Goal: Communication & Community: Answer question/provide support

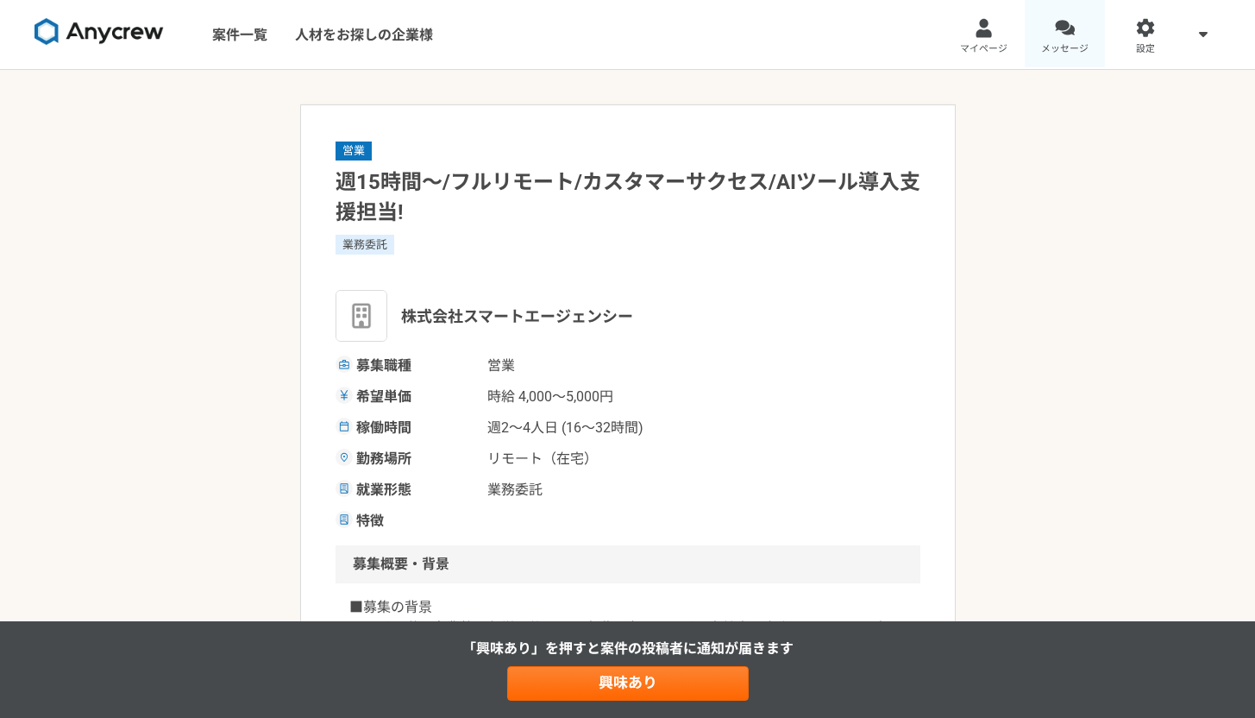
click at [1091, 36] on link "メッセージ" at bounding box center [1065, 34] width 81 height 69
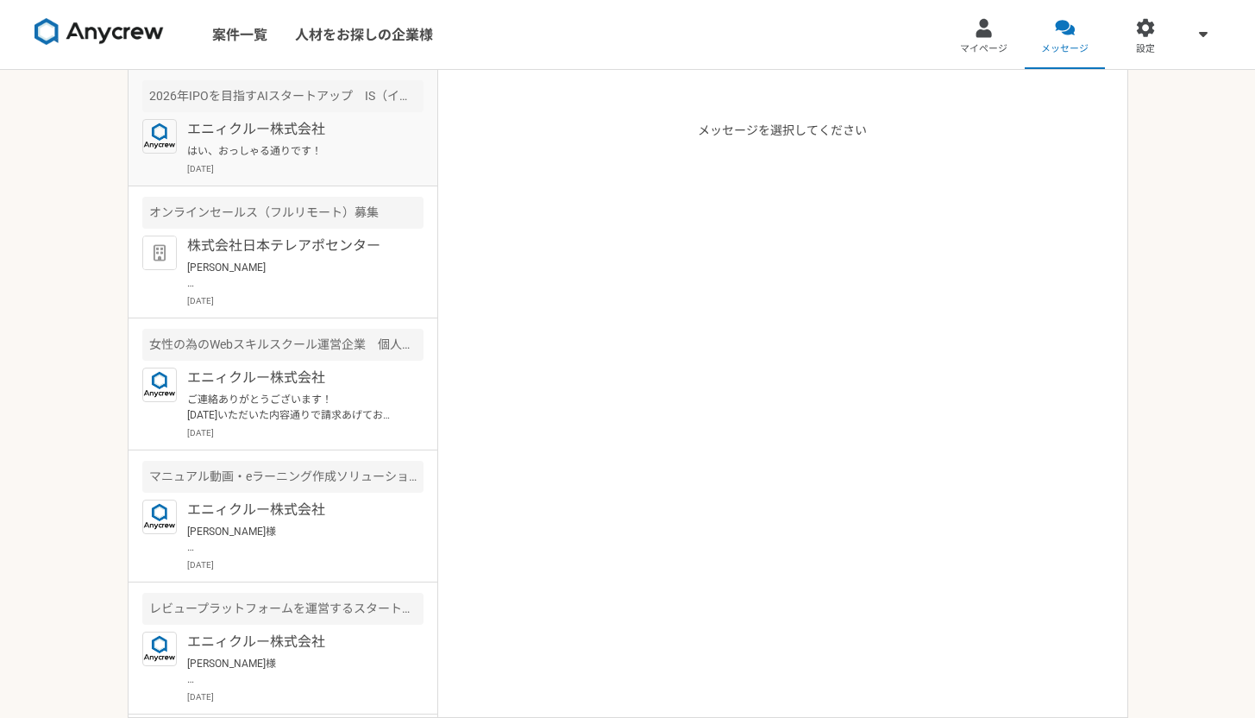
click at [281, 128] on p "エニィクルー株式会社" at bounding box center [293, 129] width 213 height 21
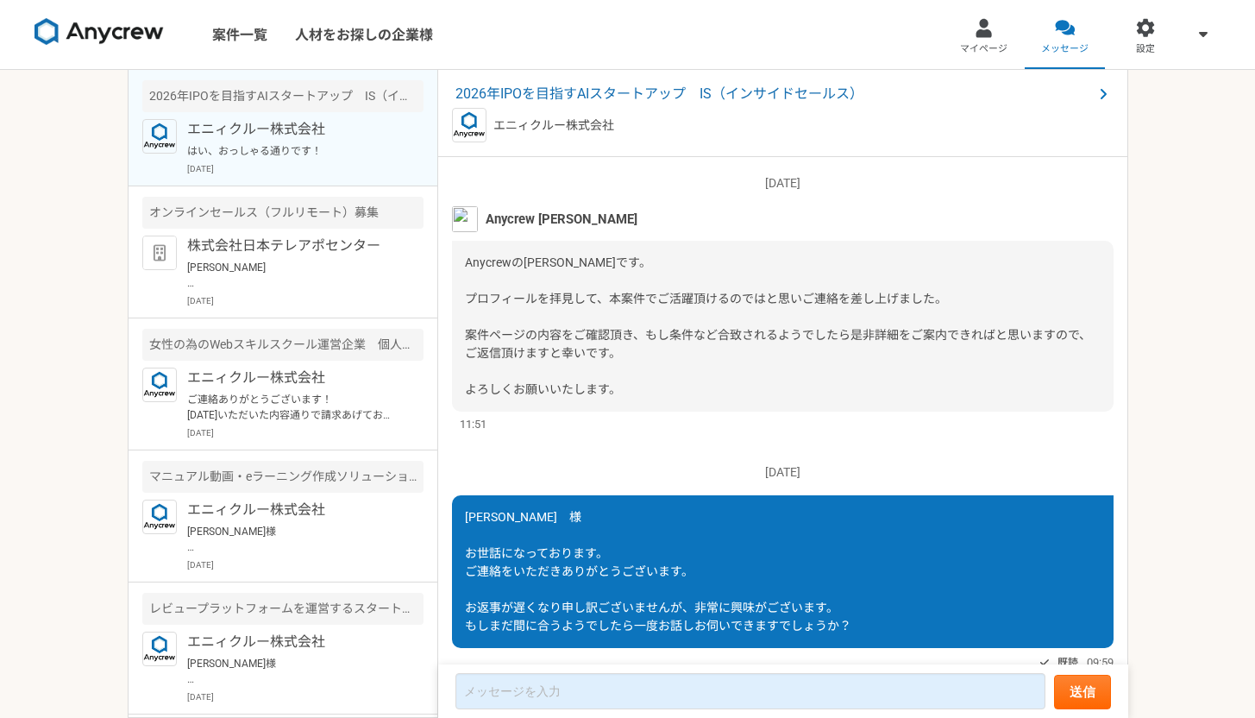
scroll to position [1850, 0]
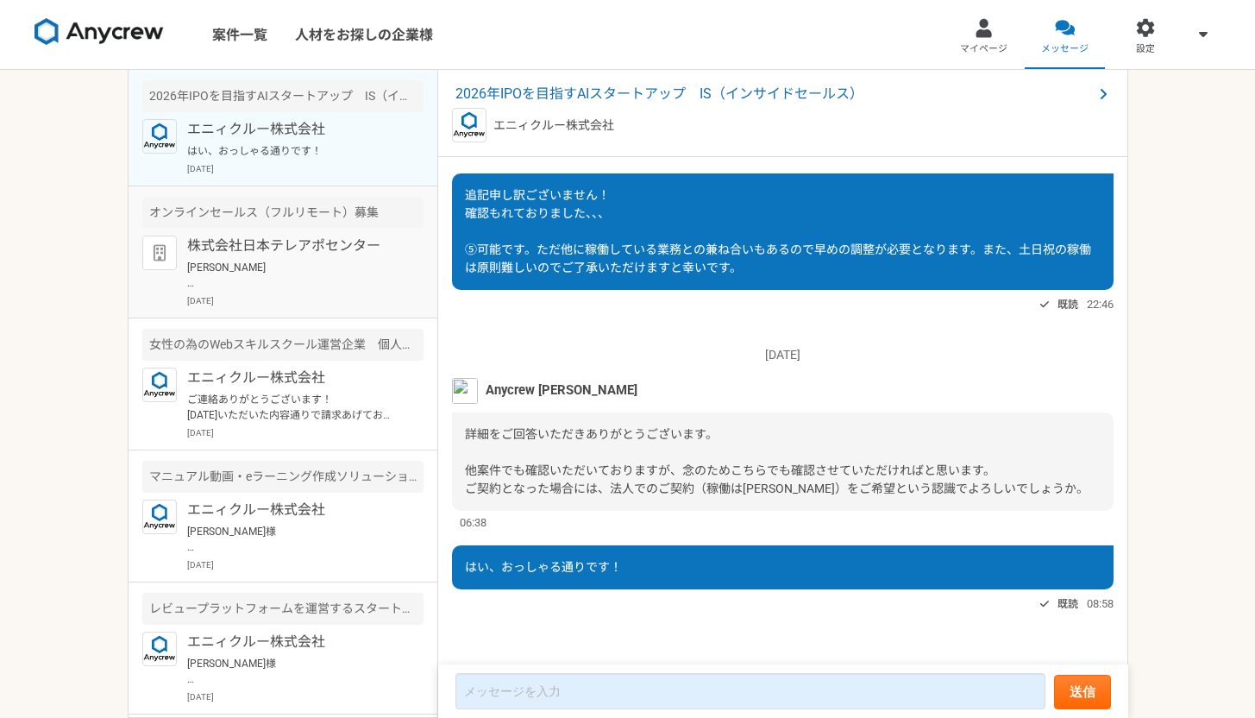
click at [299, 300] on p "[DATE]" at bounding box center [305, 300] width 236 height 13
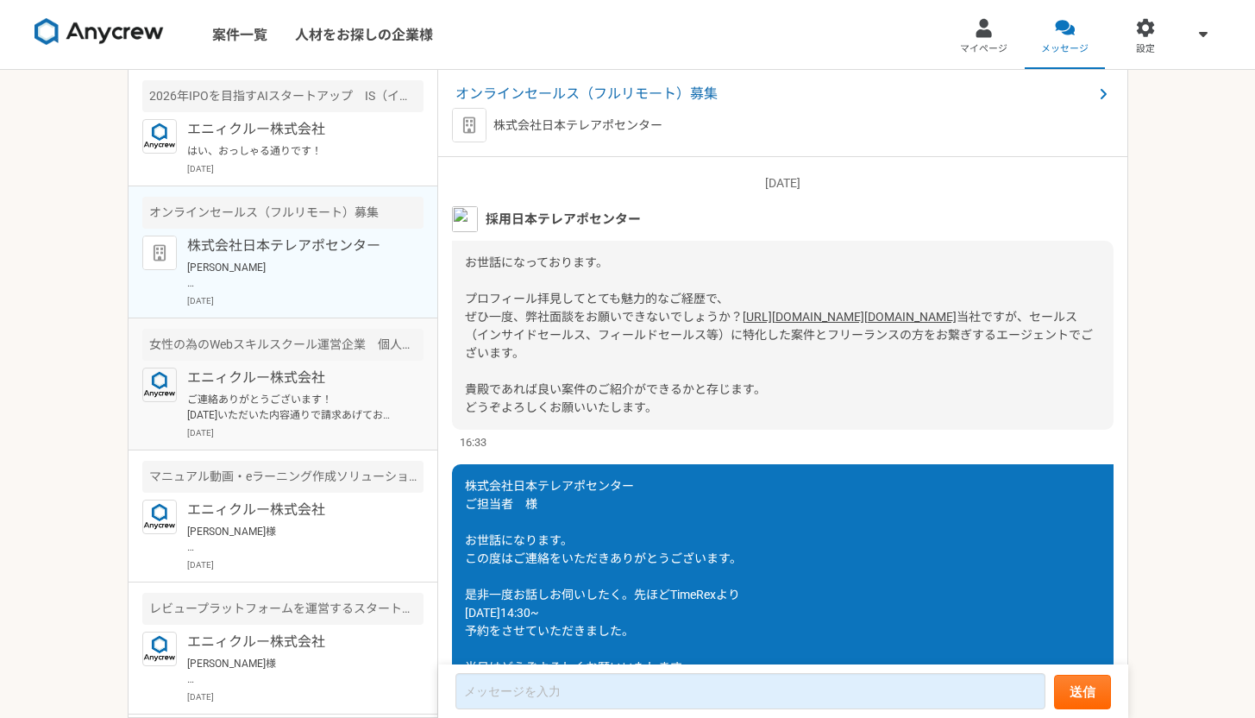
click at [264, 402] on p "ご連絡ありがとうございます！ [DATE]いただいた内容通りで請求あげております！ ご確認お願いします！" at bounding box center [293, 407] width 213 height 31
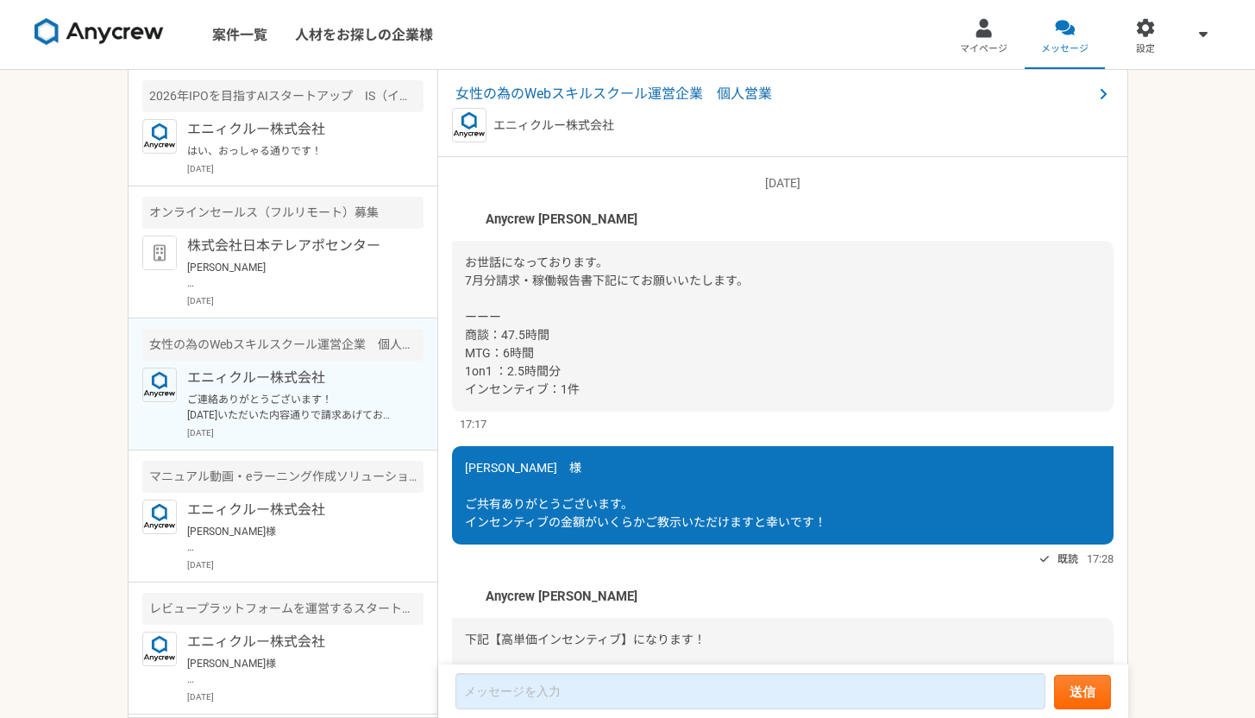
scroll to position [1434, 0]
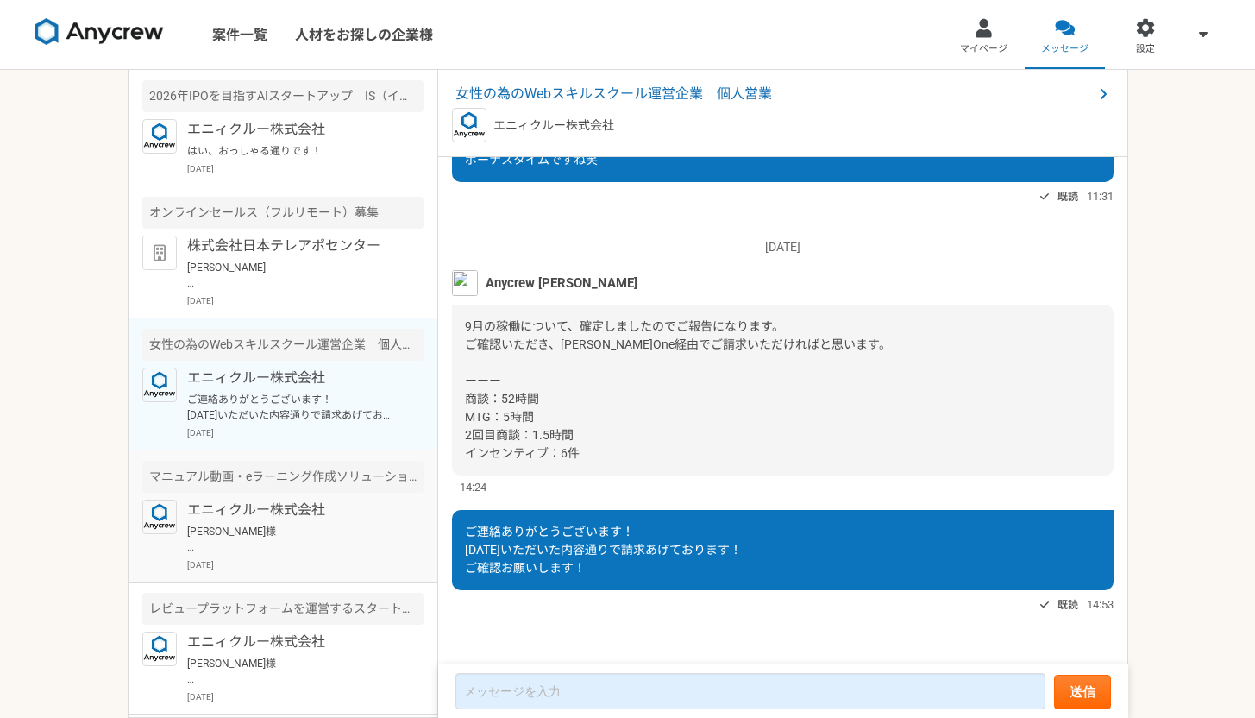
click at [274, 532] on p "[PERSON_NAME]様 お世話になっております。 状況のご共有、ありがとうございます。 またのご連絡をお待ちしております。 引き続きよろしくお願いいたし…" at bounding box center [293, 539] width 213 height 31
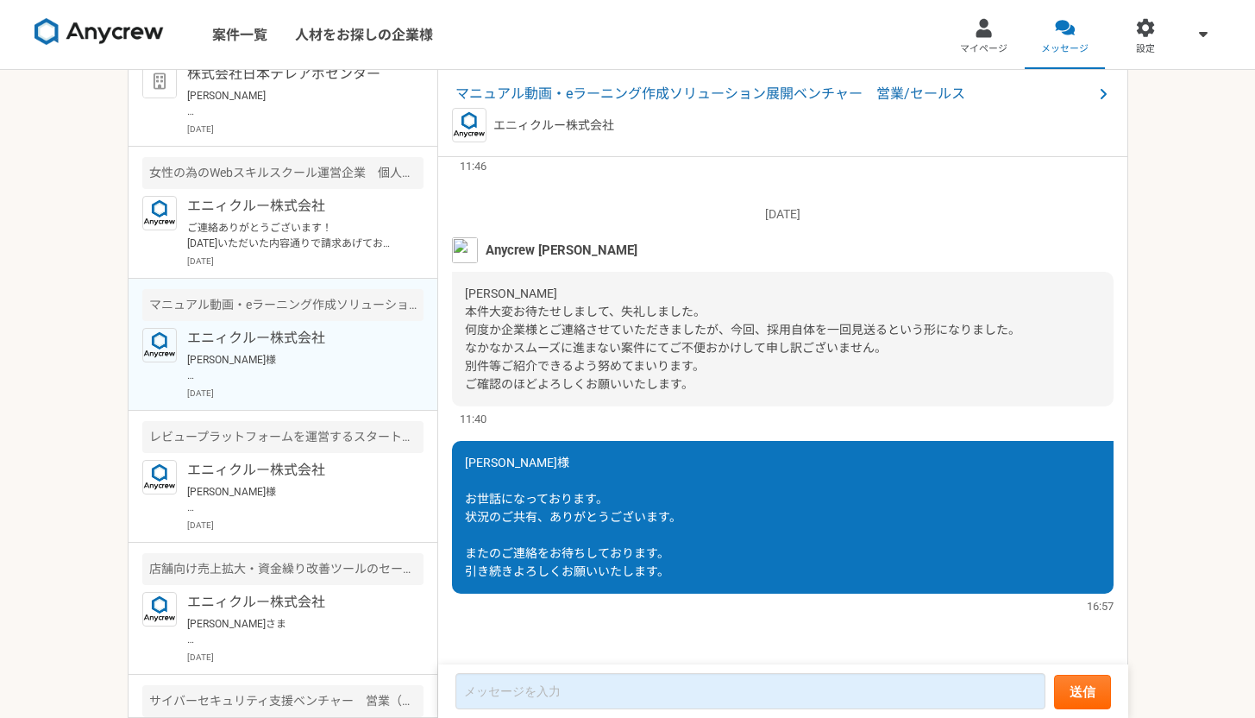
scroll to position [423, 0]
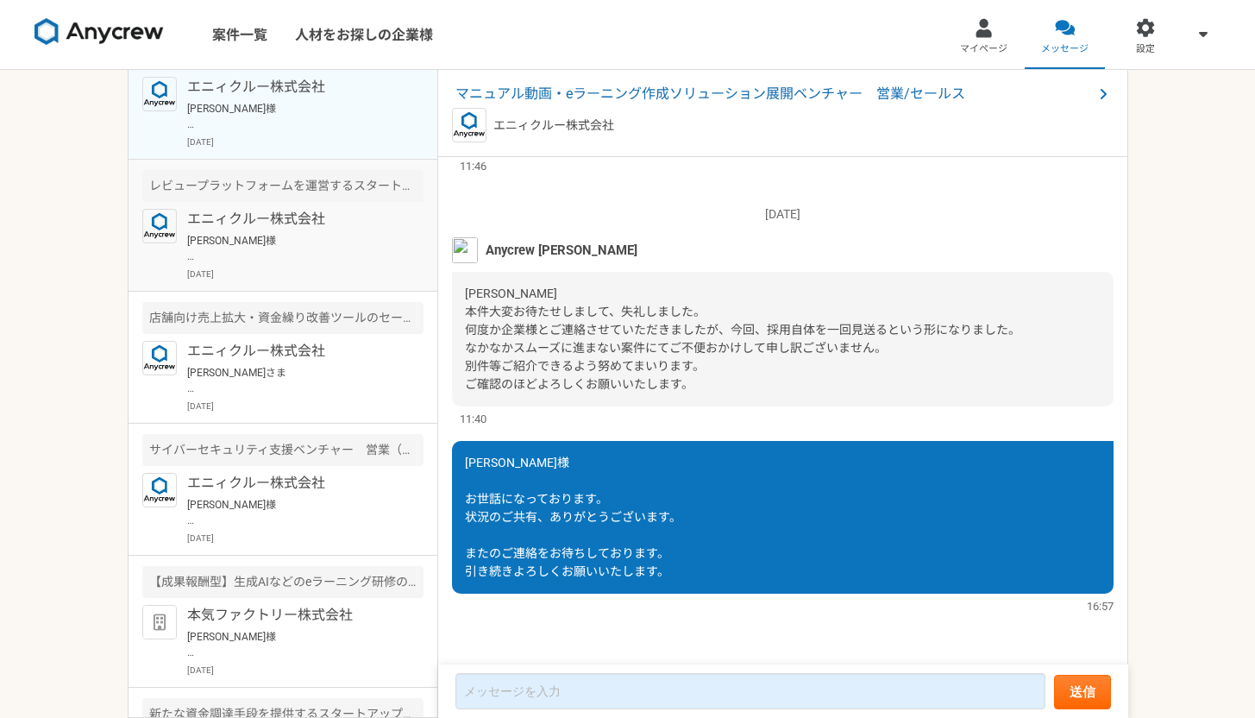
click at [280, 247] on p "[PERSON_NAME]様 ご連絡いただきありがうございます。 ご状況、拝承いたしました。 営業人材が確保できたのこと良かったです。 ＞また、7月頃に再度営…" at bounding box center [293, 248] width 213 height 31
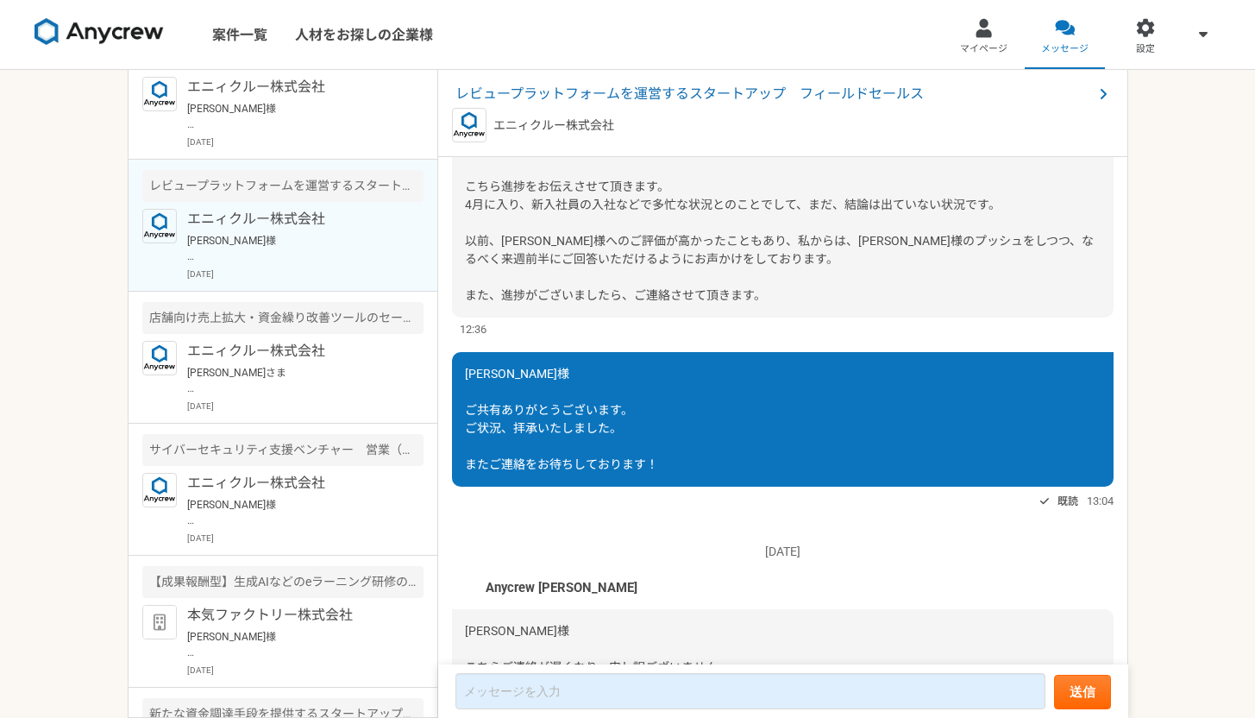
scroll to position [1573, 0]
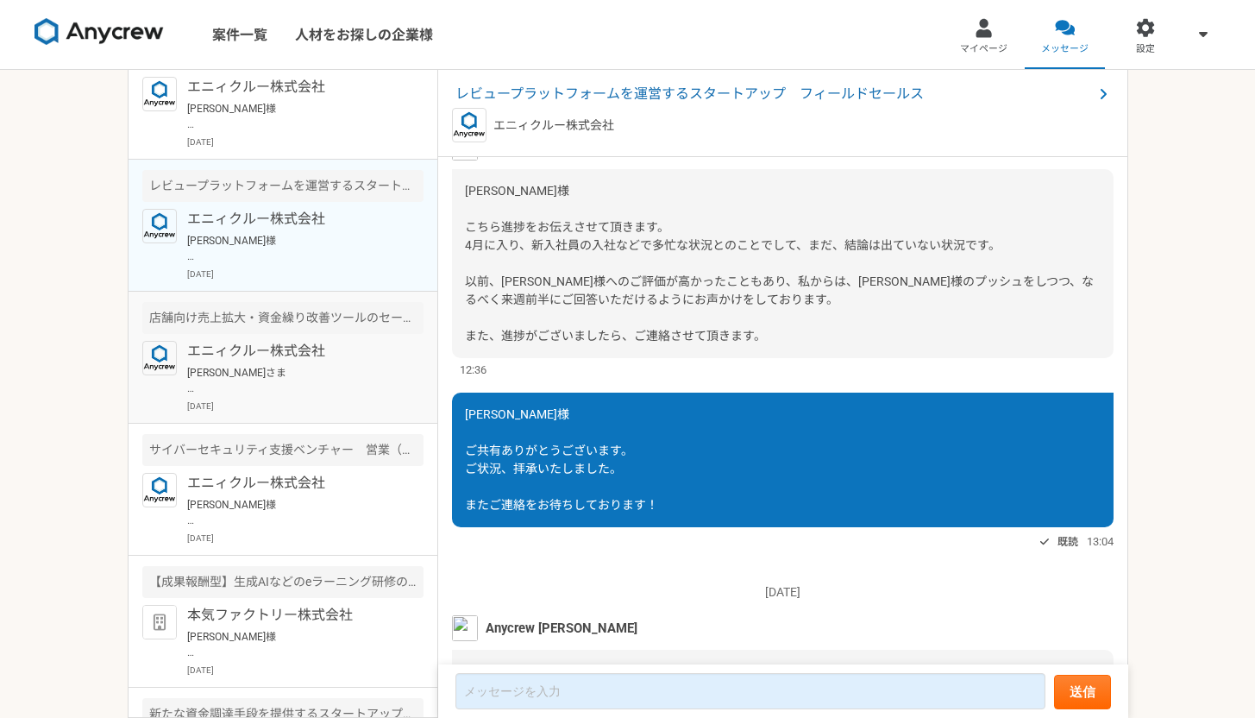
click at [298, 380] on p "[PERSON_NAME]さま お世話になっております。 ご返答ありがとうございます。 また、別案件でご案内させていただければと思います。 引き続きよろしくお…" at bounding box center [293, 380] width 213 height 31
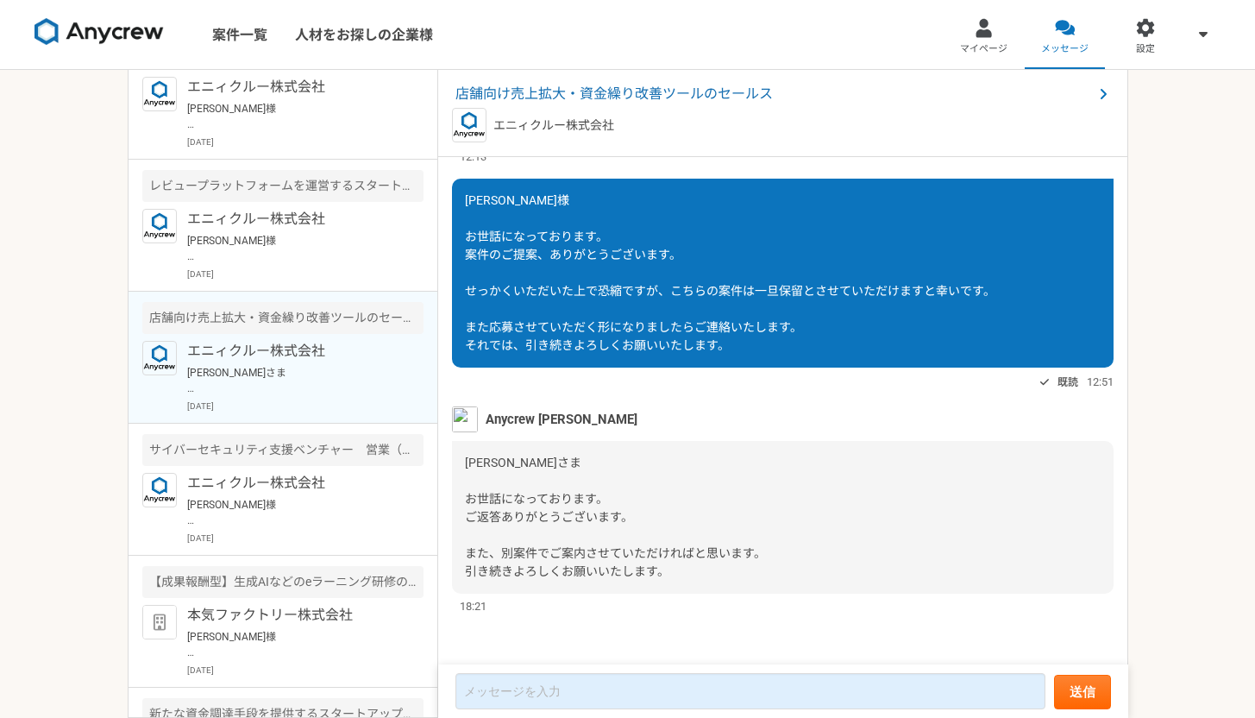
scroll to position [521, 0]
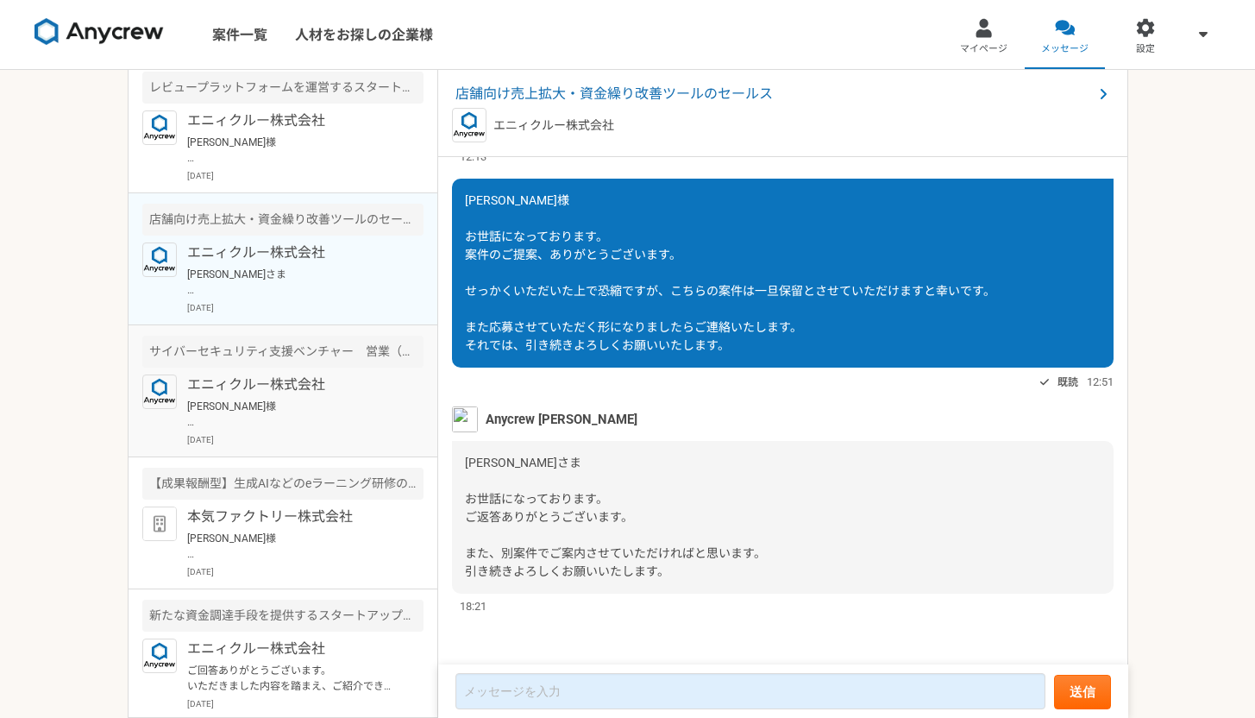
click at [269, 397] on div "エニィクルー株式会社 [PERSON_NAME]様 お世話になっております。 承知いたしました、またのご連絡をお待ちしております。 [DATE]" at bounding box center [305, 410] width 236 height 72
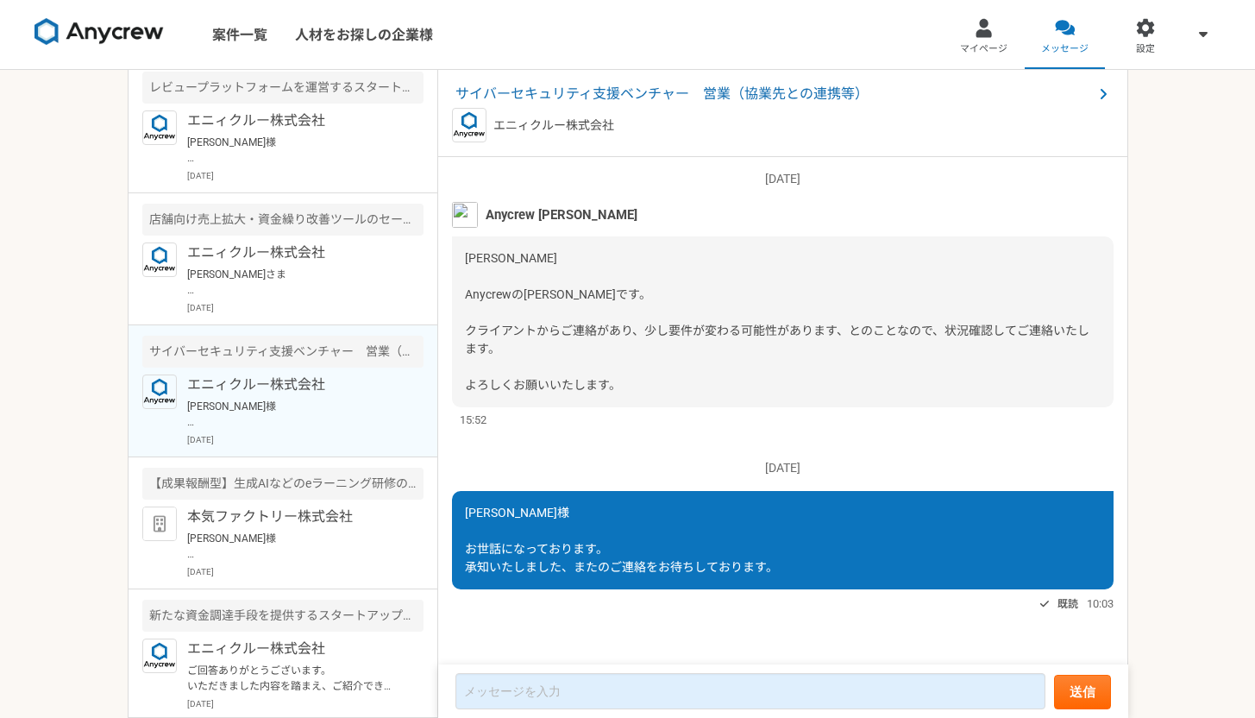
scroll to position [663, 0]
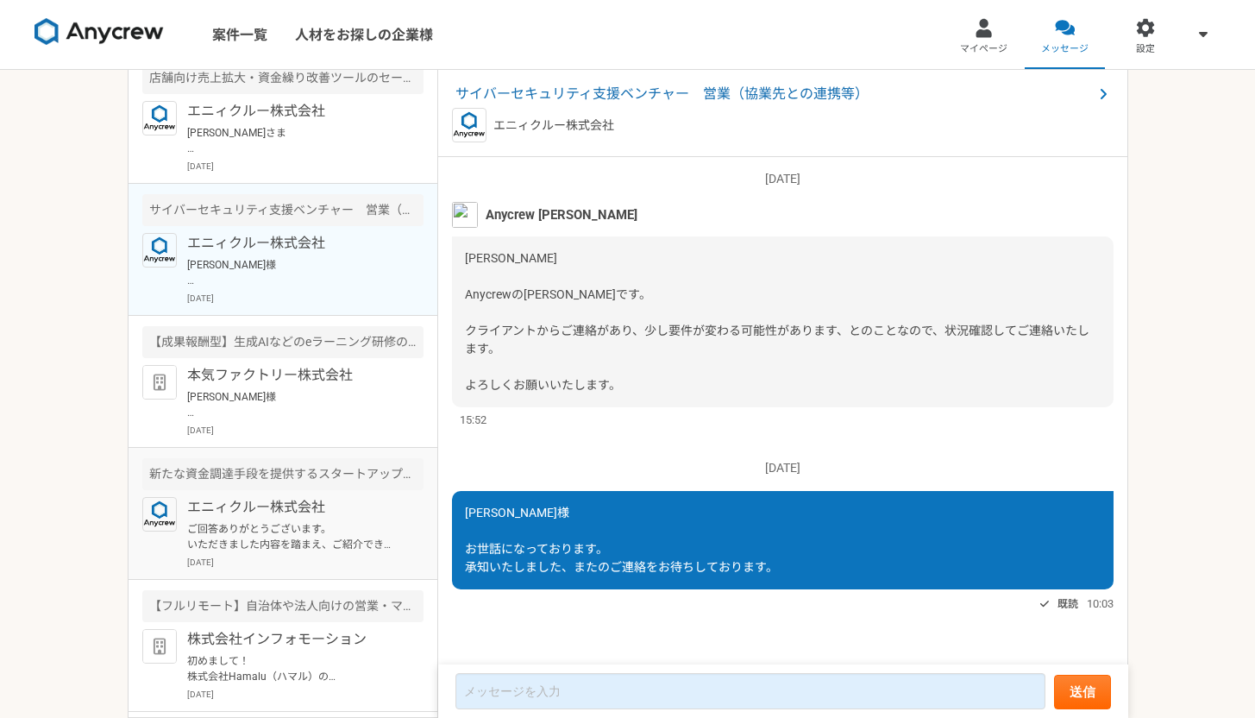
click at [271, 465] on div "新たな資金調達手段を提供するスタートアップの事業開発（営業）" at bounding box center [282, 474] width 281 height 32
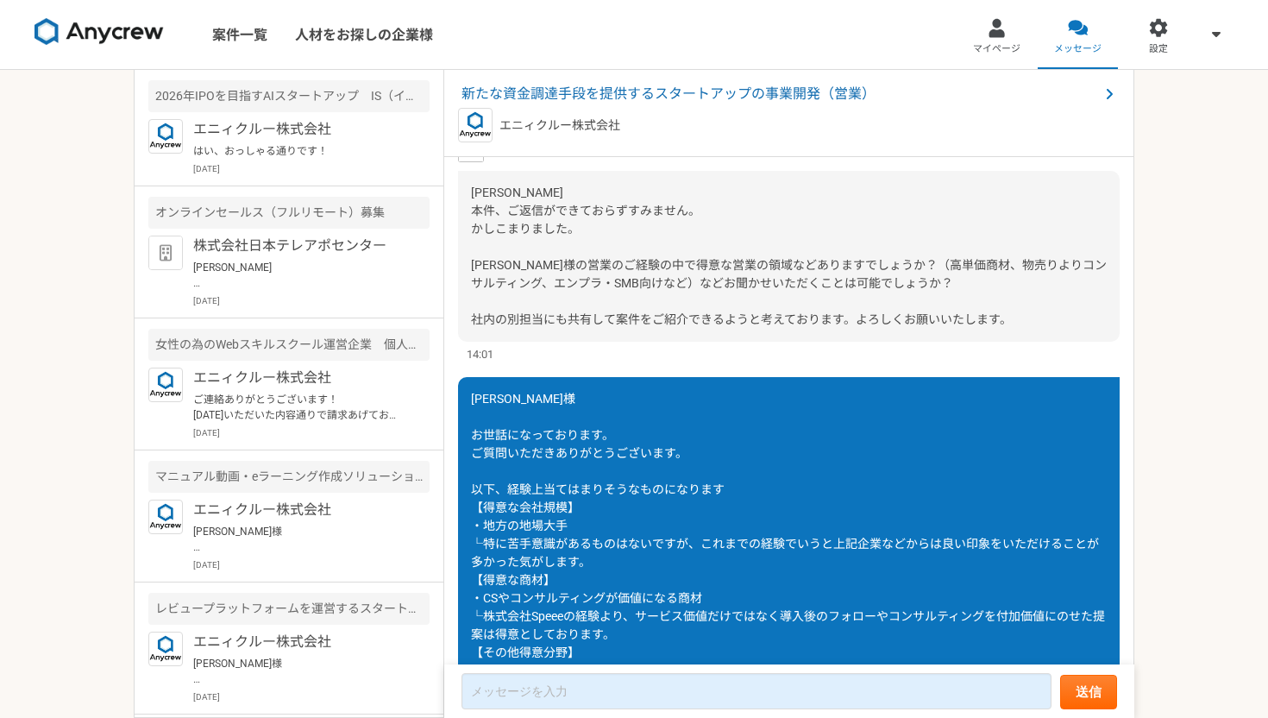
scroll to position [1679, 0]
